Goal: Task Accomplishment & Management: Use online tool/utility

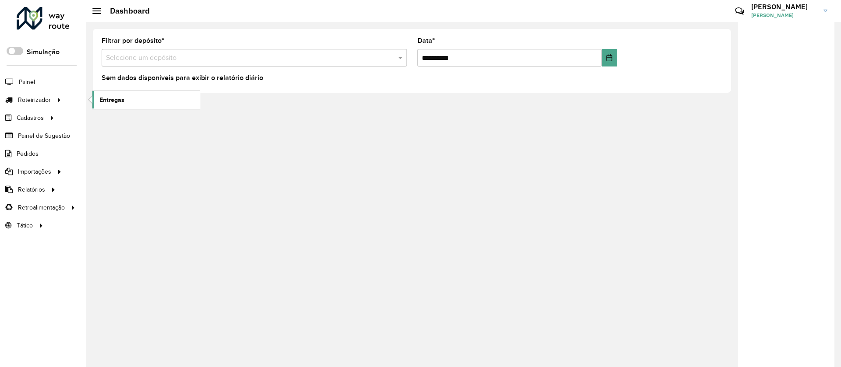
click at [117, 98] on span "Entregas" at bounding box center [111, 99] width 25 height 9
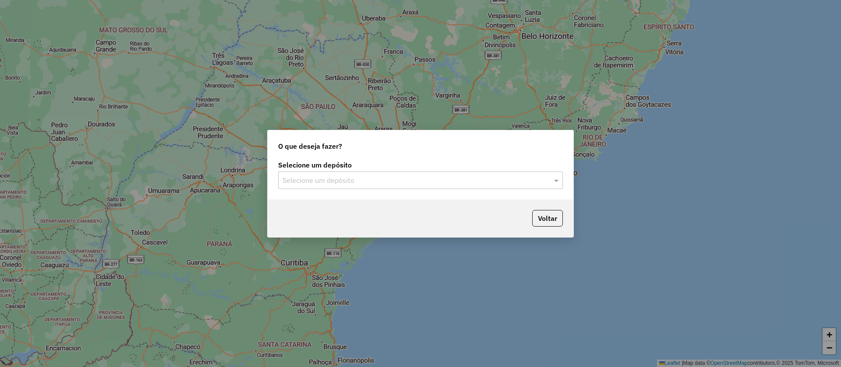
click at [316, 177] on input "text" at bounding box center [411, 181] width 258 height 11
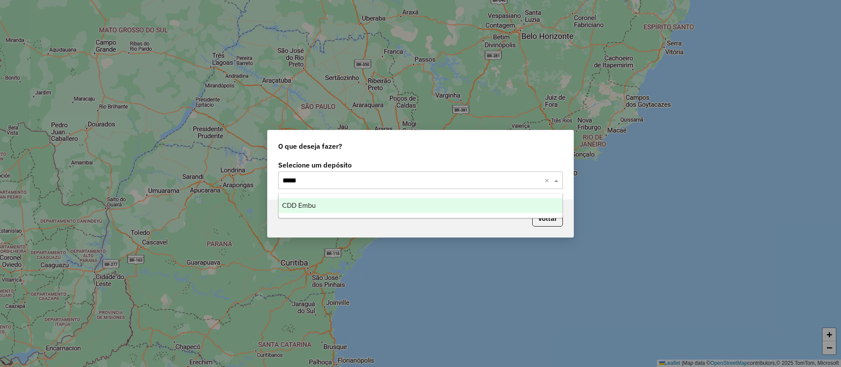
type input "******"
click at [308, 204] on span "CDD Embu" at bounding box center [299, 205] width 34 height 7
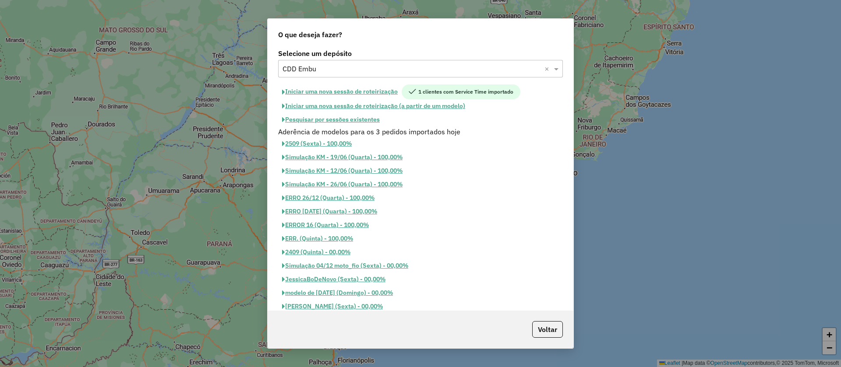
click at [330, 120] on button "Pesquisar por sessões existentes" at bounding box center [331, 120] width 106 height 14
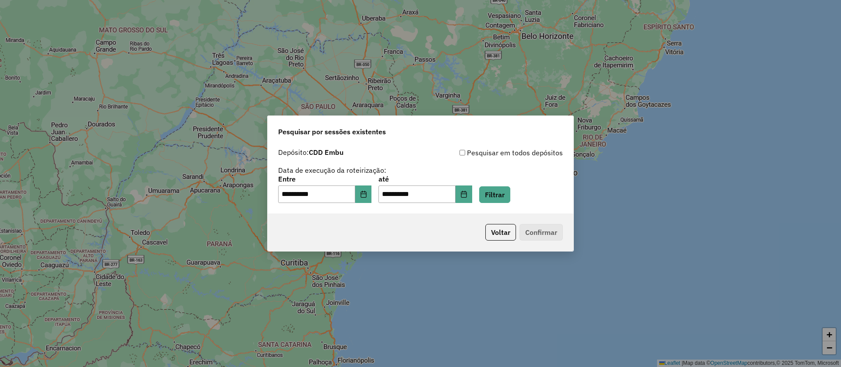
click at [371, 203] on div "**********" at bounding box center [421, 179] width 306 height 70
click at [367, 196] on icon "Choose Date" at bounding box center [363, 194] width 7 height 7
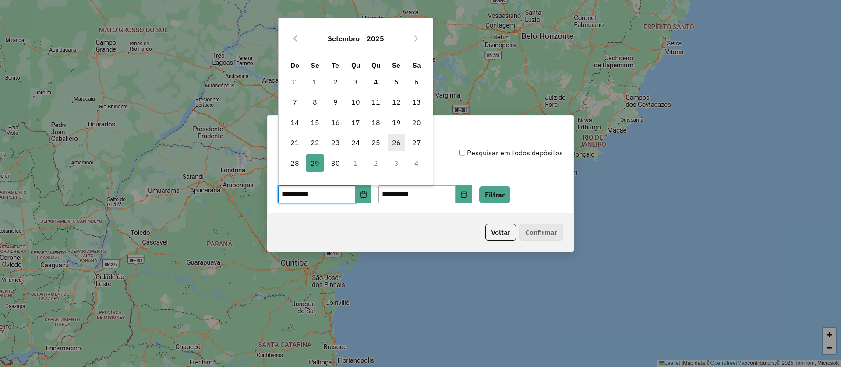
click at [397, 141] on span "26" at bounding box center [397, 143] width 18 height 18
type input "**********"
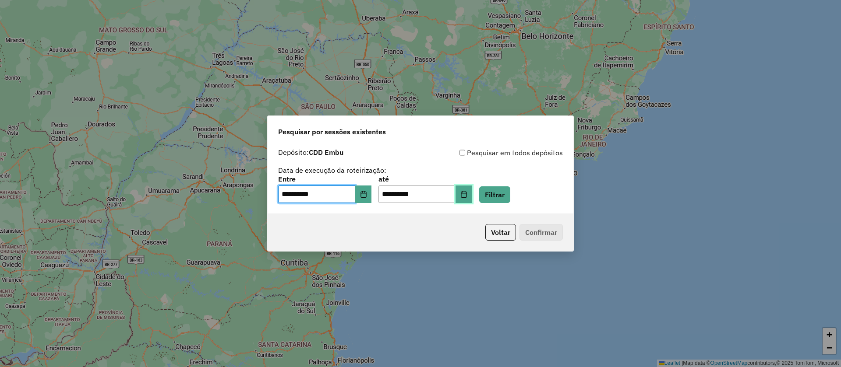
click at [466, 194] on icon "Choose Date" at bounding box center [464, 194] width 6 height 7
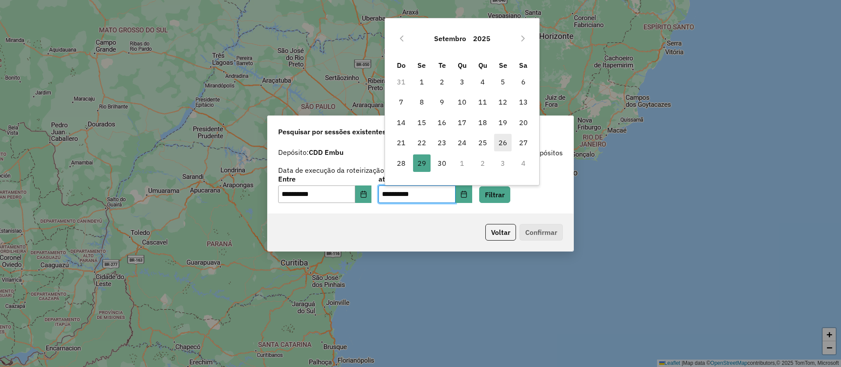
click at [503, 141] on span "26" at bounding box center [503, 143] width 18 height 18
type input "**********"
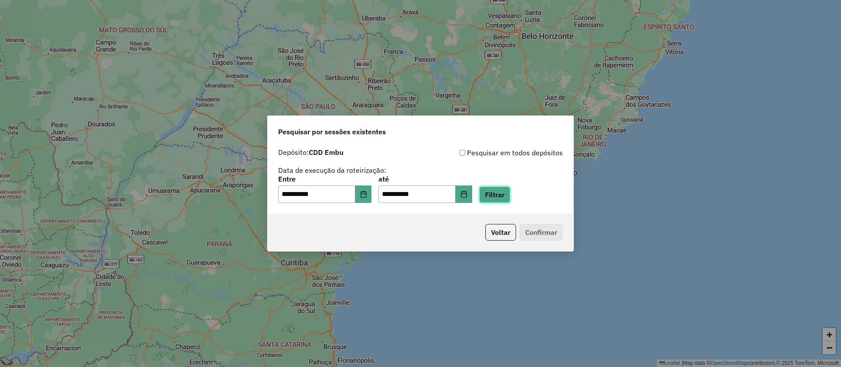
click at [505, 191] on button "Filtrar" at bounding box center [494, 195] width 31 height 17
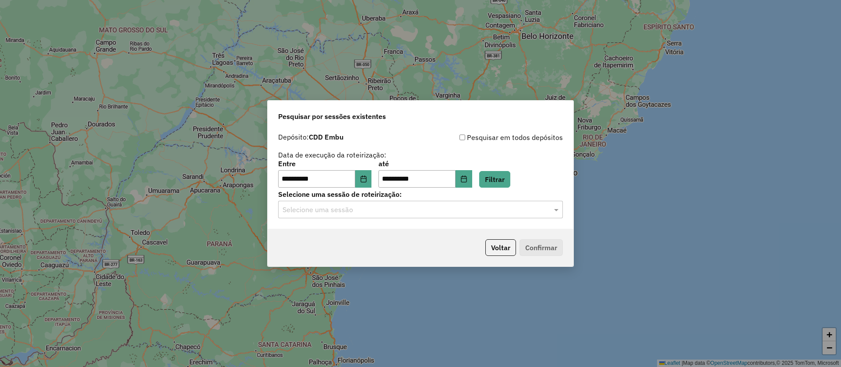
click at [331, 211] on input "text" at bounding box center [411, 210] width 258 height 11
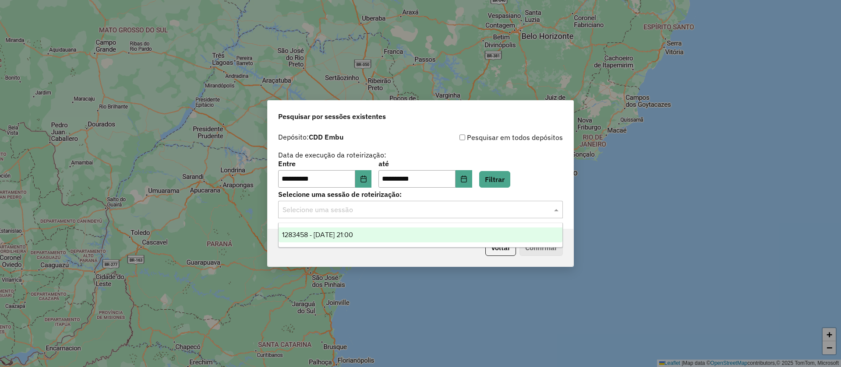
click at [325, 232] on span "1283458 - 26/09/2025 21:00" at bounding box center [317, 234] width 71 height 7
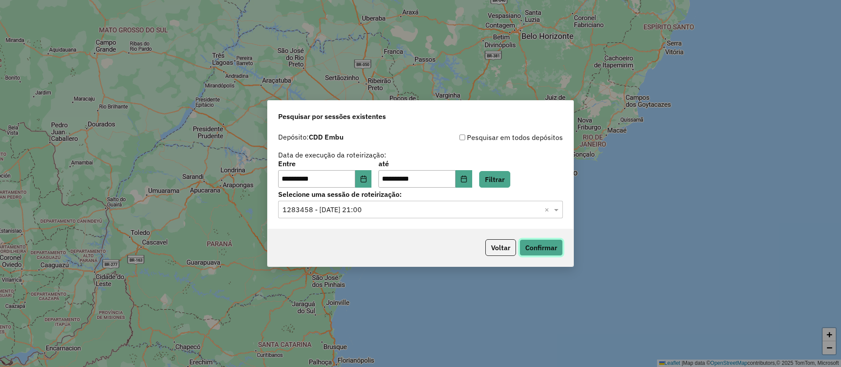
click at [544, 249] on button "Confirmar" at bounding box center [540, 248] width 43 height 17
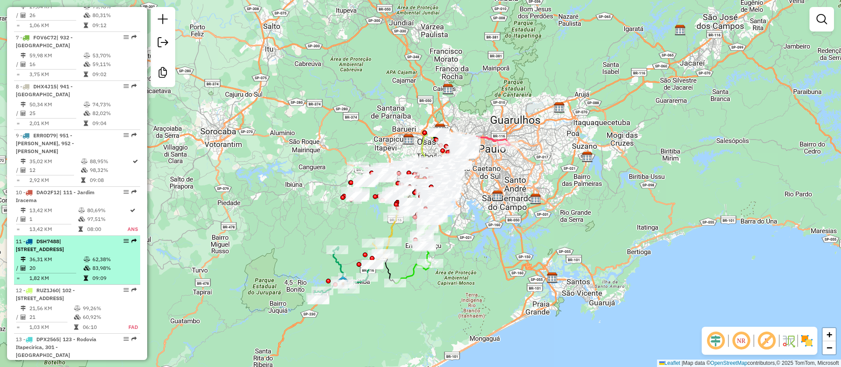
scroll to position [628, 0]
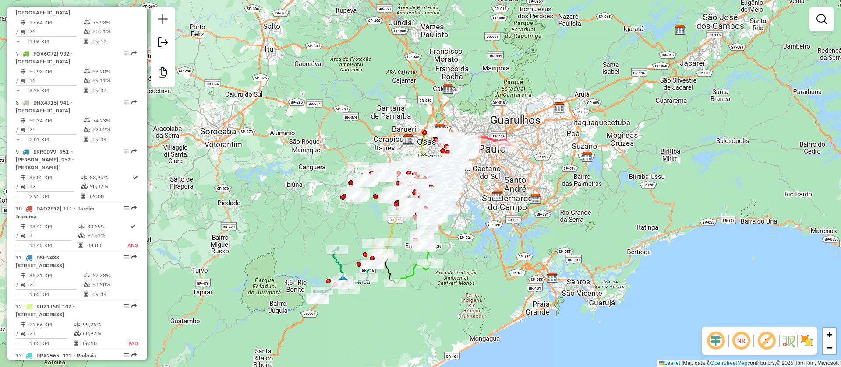
drag, startPoint x: 522, startPoint y: 225, endPoint x: 500, endPoint y: 190, distance: 41.3
click at [522, 222] on div "Janela de atendimento Grade de atendimento Capacidade Transportadoras Veículos …" at bounding box center [420, 183] width 841 height 367
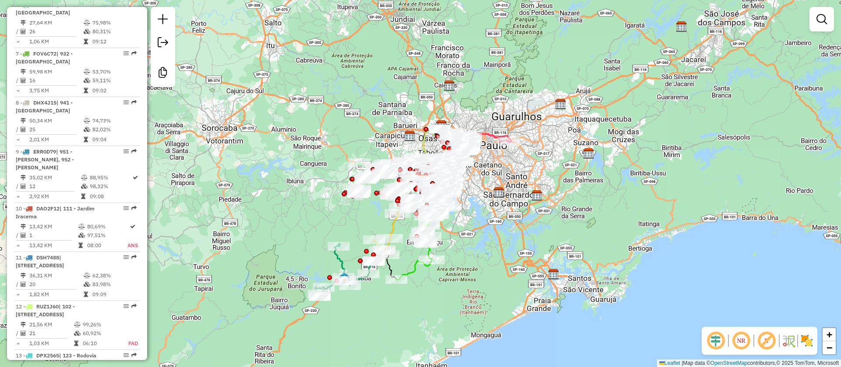
drag, startPoint x: 568, startPoint y: 6, endPoint x: 399, endPoint y: 47, distance: 173.9
click at [390, 54] on div "Janela de atendimento Grade de atendimento Capacidade Transportadoras Veículos …" at bounding box center [420, 183] width 841 height 367
